Goal: Task Accomplishment & Management: Complete application form

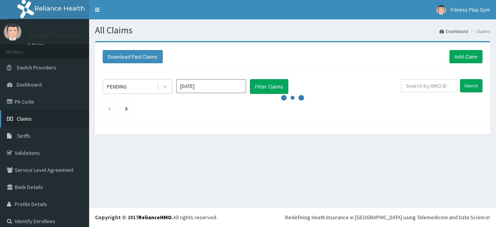
click at [63, 121] on link "Claims" at bounding box center [44, 118] width 89 height 17
click at [460, 55] on link "Add Claim" at bounding box center [466, 56] width 33 height 13
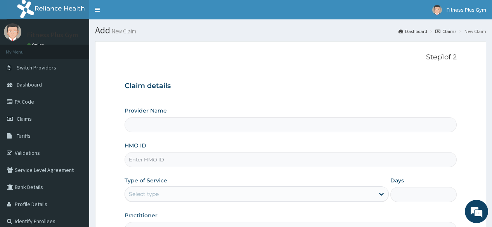
click at [254, 157] on input "HMO ID" at bounding box center [290, 159] width 332 height 15
type input "Fitness plus Gym"
type input "1"
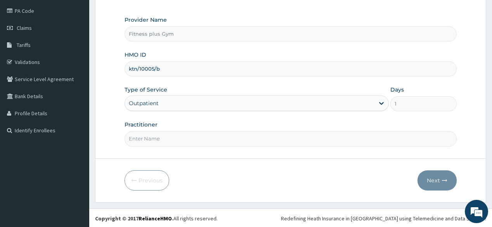
type input "ktn/10005/b"
click at [182, 136] on input "Practitioner" at bounding box center [290, 138] width 332 height 15
type input "fitnessplus"
click at [443, 180] on icon "button" at bounding box center [444, 180] width 5 height 5
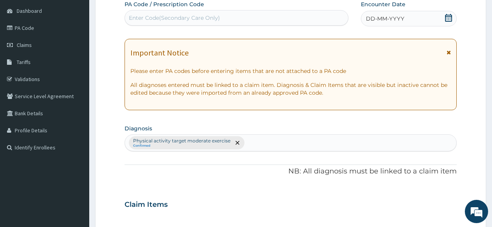
scroll to position [60, 0]
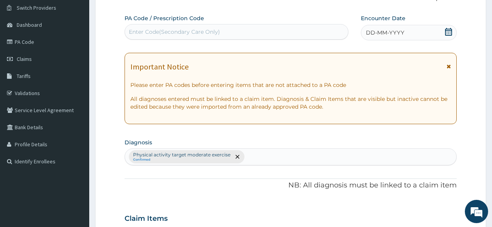
click at [250, 34] on div "Enter Code(Secondary Care Only)" at bounding box center [236, 32] width 223 height 12
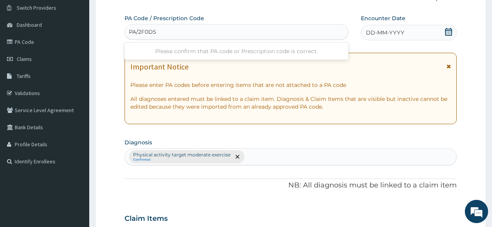
type input "PA/2F0D55"
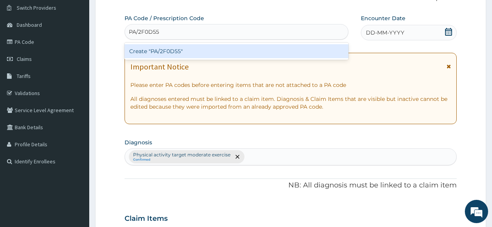
click at [205, 56] on div "Create "PA/2F0D55"" at bounding box center [235, 51] width 223 height 14
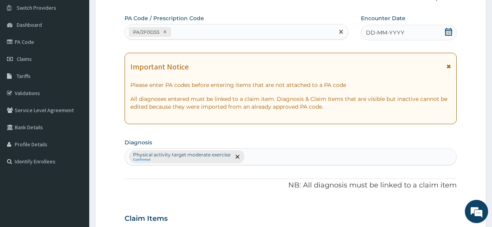
click at [430, 34] on div "DD-MM-YYYY" at bounding box center [409, 33] width 96 height 16
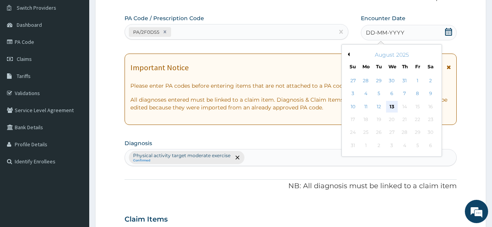
click at [392, 108] on div "13" at bounding box center [391, 107] width 12 height 12
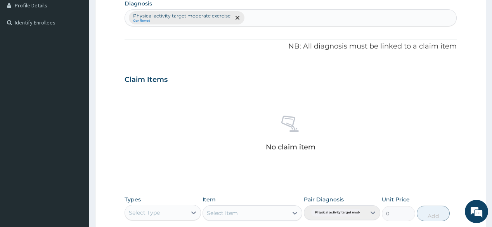
scroll to position [246, 0]
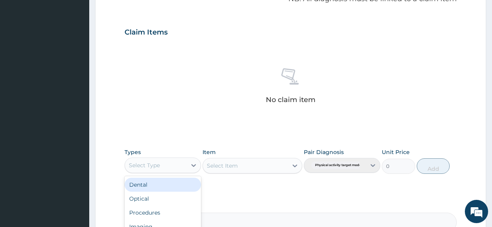
click at [126, 168] on div "Select Type" at bounding box center [156, 165] width 62 height 12
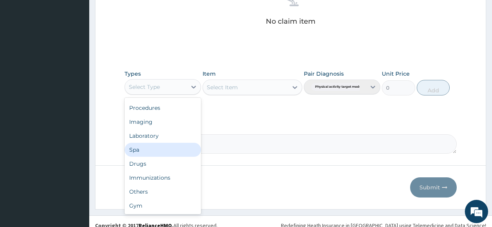
scroll to position [332, 0]
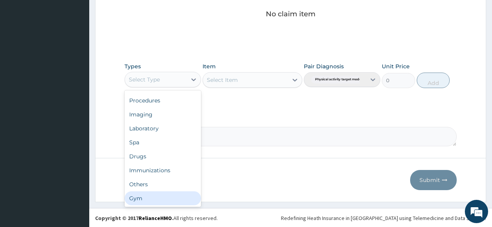
click at [142, 193] on div "Gym" at bounding box center [162, 198] width 76 height 14
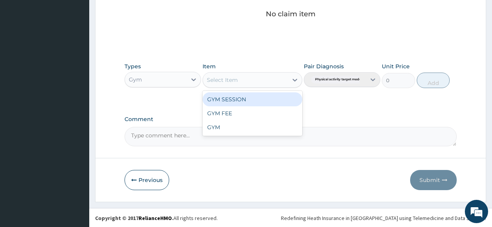
click at [267, 84] on div "Select Item" at bounding box center [245, 80] width 85 height 12
click at [257, 101] on div "GYM SESSION" at bounding box center [252, 99] width 100 height 14
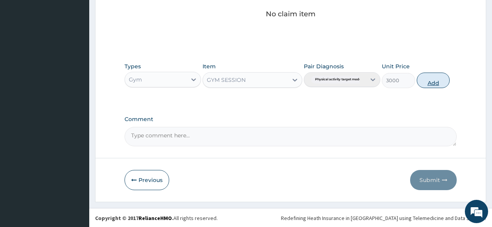
click at [423, 79] on button "Add" at bounding box center [432, 81] width 33 height 16
type input "0"
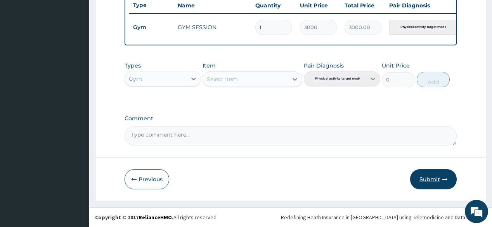
click at [431, 177] on button "Submit" at bounding box center [433, 179] width 47 height 20
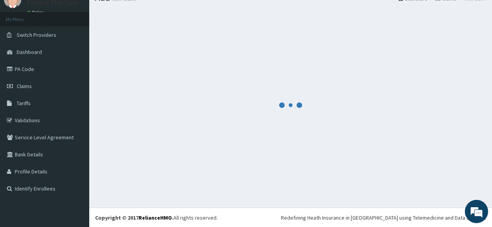
scroll to position [299, 0]
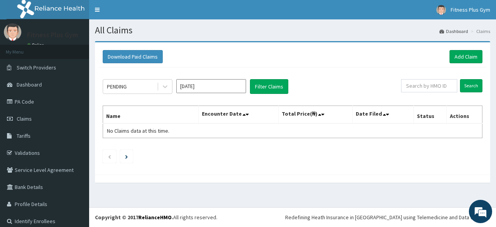
click at [459, 49] on div "Download Paid Claims Add Claim" at bounding box center [293, 56] width 388 height 21
click at [456, 54] on link "Add Claim" at bounding box center [466, 56] width 33 height 13
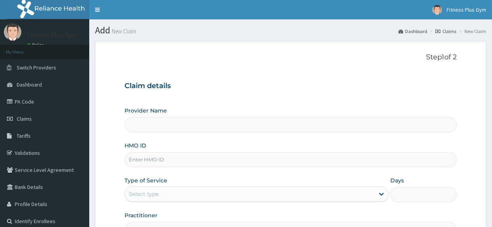
click at [172, 156] on input "HMO ID" at bounding box center [290, 159] width 332 height 15
type input "rs"
type input "Fitness plus Gym"
type input "1"
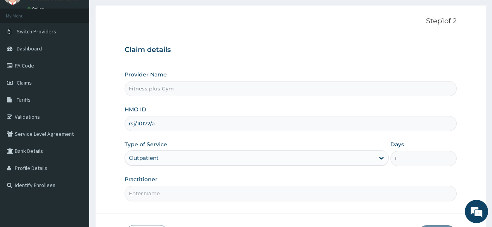
scroll to position [91, 0]
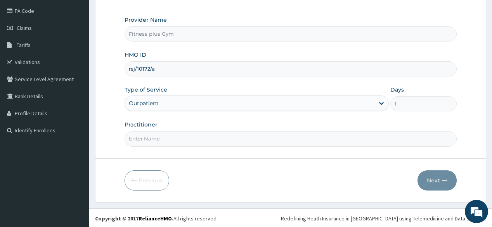
type input "rsj/10172/a"
click at [197, 139] on input "Practitioner" at bounding box center [290, 138] width 332 height 15
type input "fitnessplus"
click at [426, 182] on button "Next" at bounding box center [436, 180] width 39 height 20
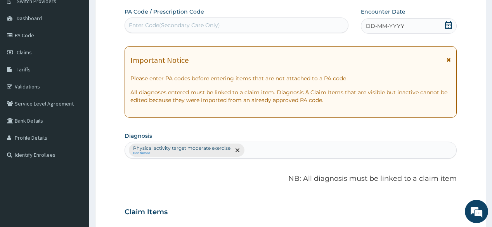
scroll to position [29, 0]
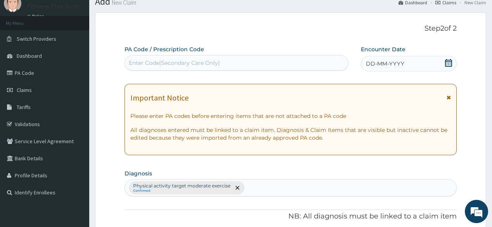
click at [154, 60] on div "Enter Code(Secondary Care Only)" at bounding box center [174, 63] width 91 height 8
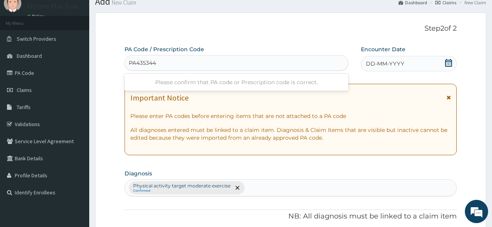
type input "PA435344"
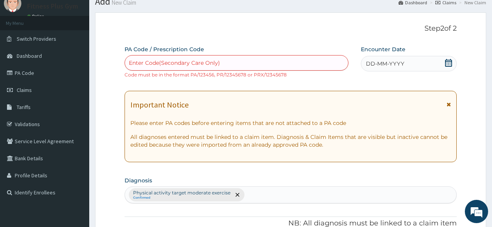
click at [268, 66] on div "Enter Code(Secondary Care Only)" at bounding box center [236, 63] width 223 height 12
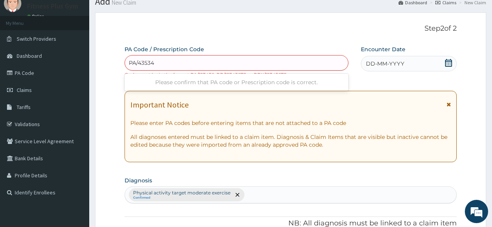
type input "PA/435344"
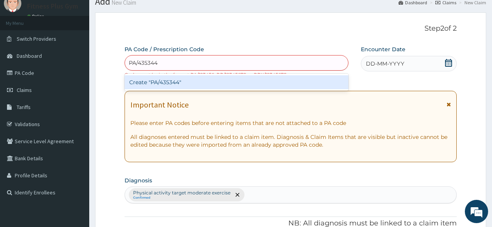
click at [254, 82] on div "Create "PA/435344"" at bounding box center [235, 82] width 223 height 14
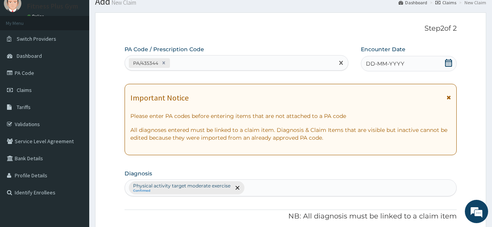
click at [428, 57] on div "DD-MM-YYYY" at bounding box center [409, 64] width 96 height 16
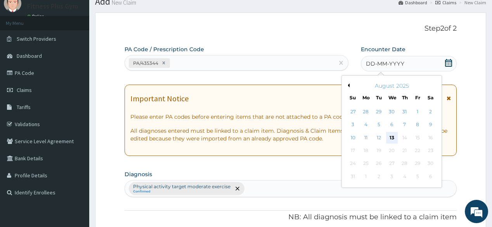
click at [390, 136] on div "13" at bounding box center [391, 138] width 12 height 12
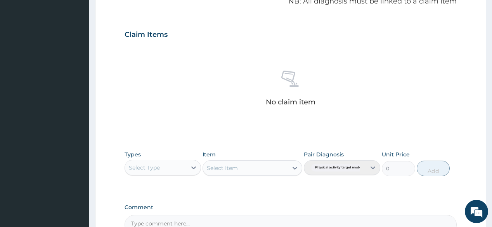
scroll to position [277, 0]
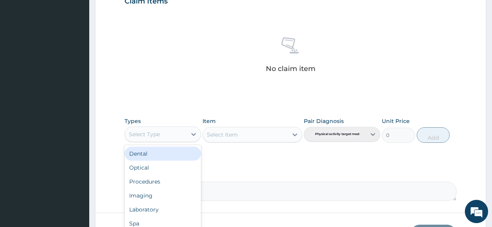
click at [147, 133] on div "Select Type" at bounding box center [144, 134] width 31 height 8
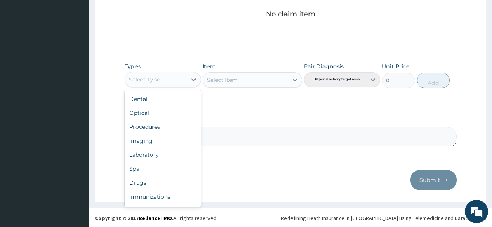
scroll to position [26, 0]
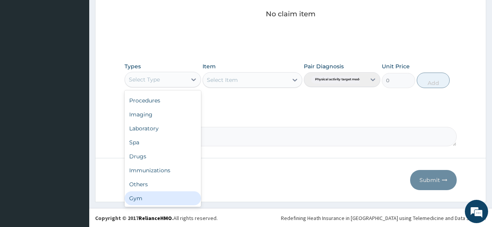
drag, startPoint x: 148, startPoint y: 197, endPoint x: 160, endPoint y: 180, distance: 20.3
click at [149, 197] on div "Gym" at bounding box center [162, 198] width 76 height 14
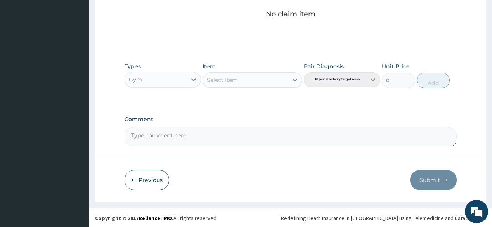
click at [267, 78] on div "Select Item" at bounding box center [245, 80] width 85 height 12
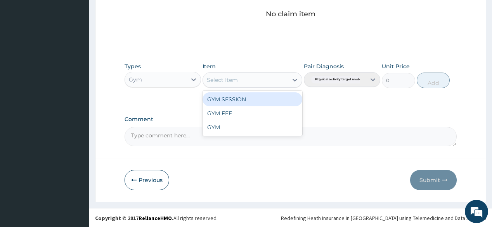
click at [254, 98] on div "GYM SESSION" at bounding box center [252, 99] width 100 height 14
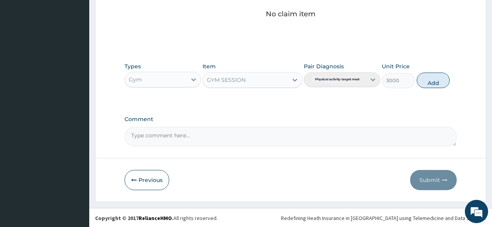
drag, startPoint x: 430, startPoint y: 80, endPoint x: 422, endPoint y: 111, distance: 32.4
click at [426, 97] on div "Types Gym Item GYM SESSION Pair Diagnosis Physical activity target moder... Uni…" at bounding box center [290, 81] width 332 height 45
click at [433, 81] on button "Add" at bounding box center [432, 81] width 33 height 16
type input "0"
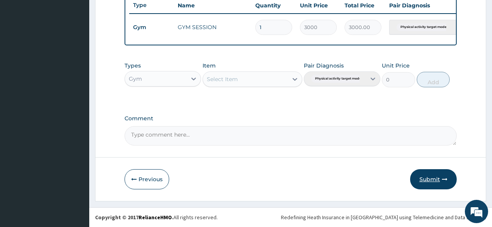
click at [426, 182] on button "Submit" at bounding box center [433, 179] width 47 height 20
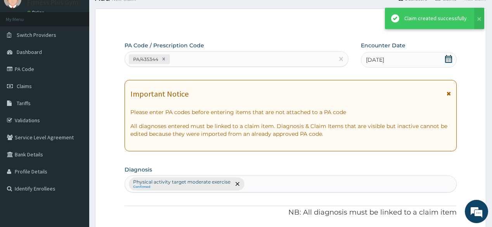
scroll to position [299, 0]
